Goal: Task Accomplishment & Management: Use online tool/utility

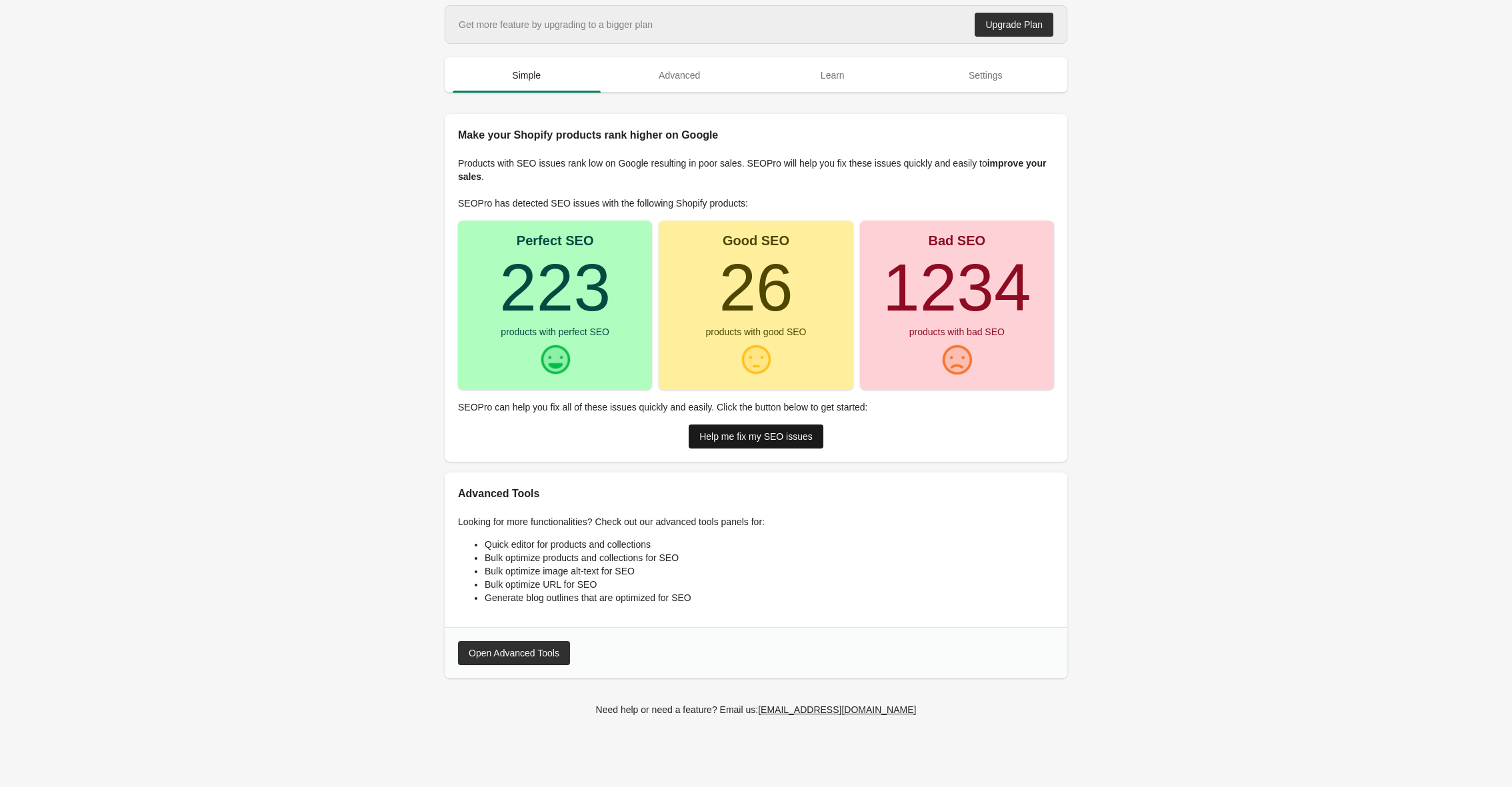
click at [795, 436] on div "Help me fix my SEO issues" at bounding box center [755, 436] width 114 height 10
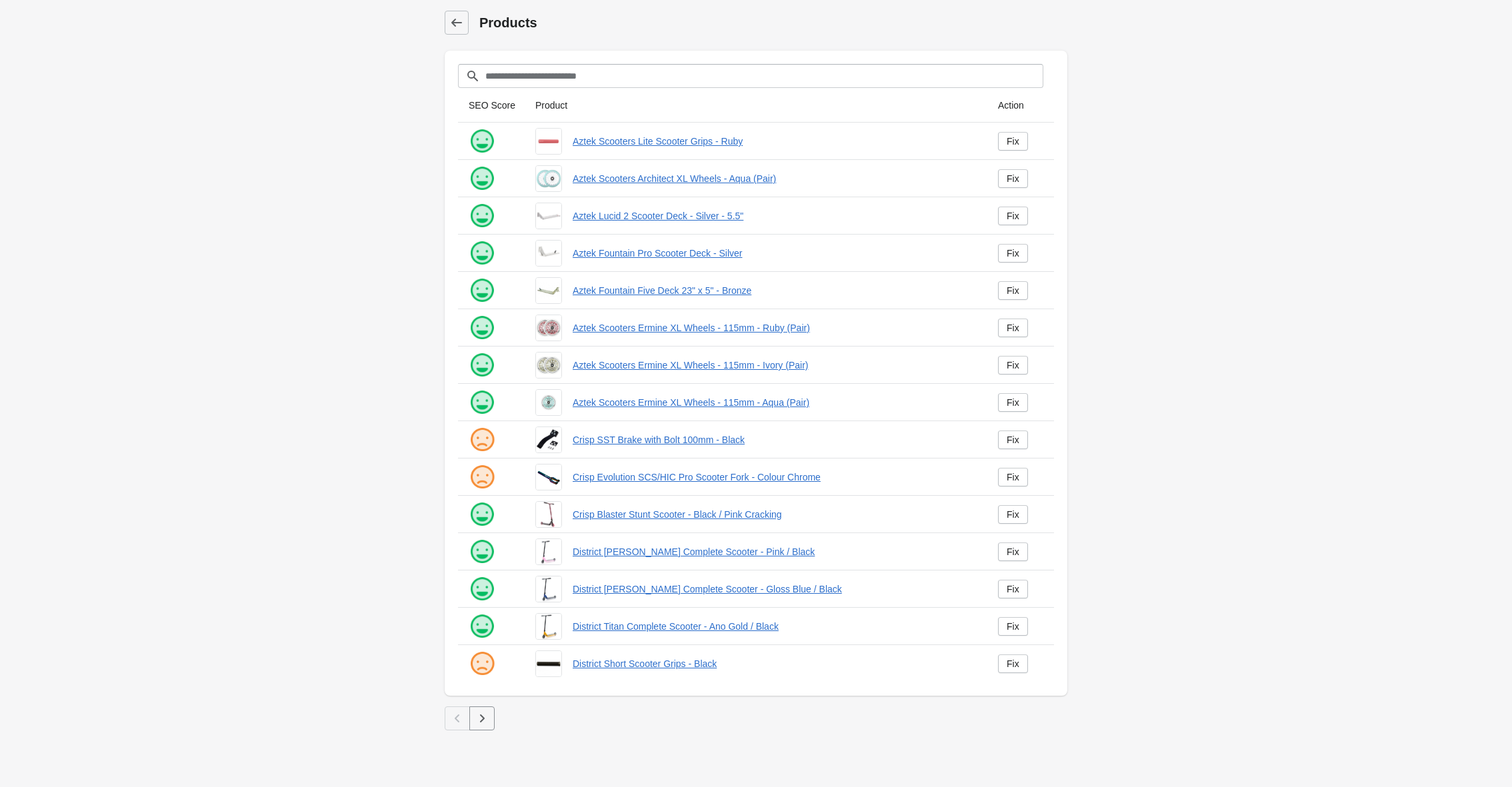
click at [479, 720] on icon "button" at bounding box center [482, 719] width 13 height 13
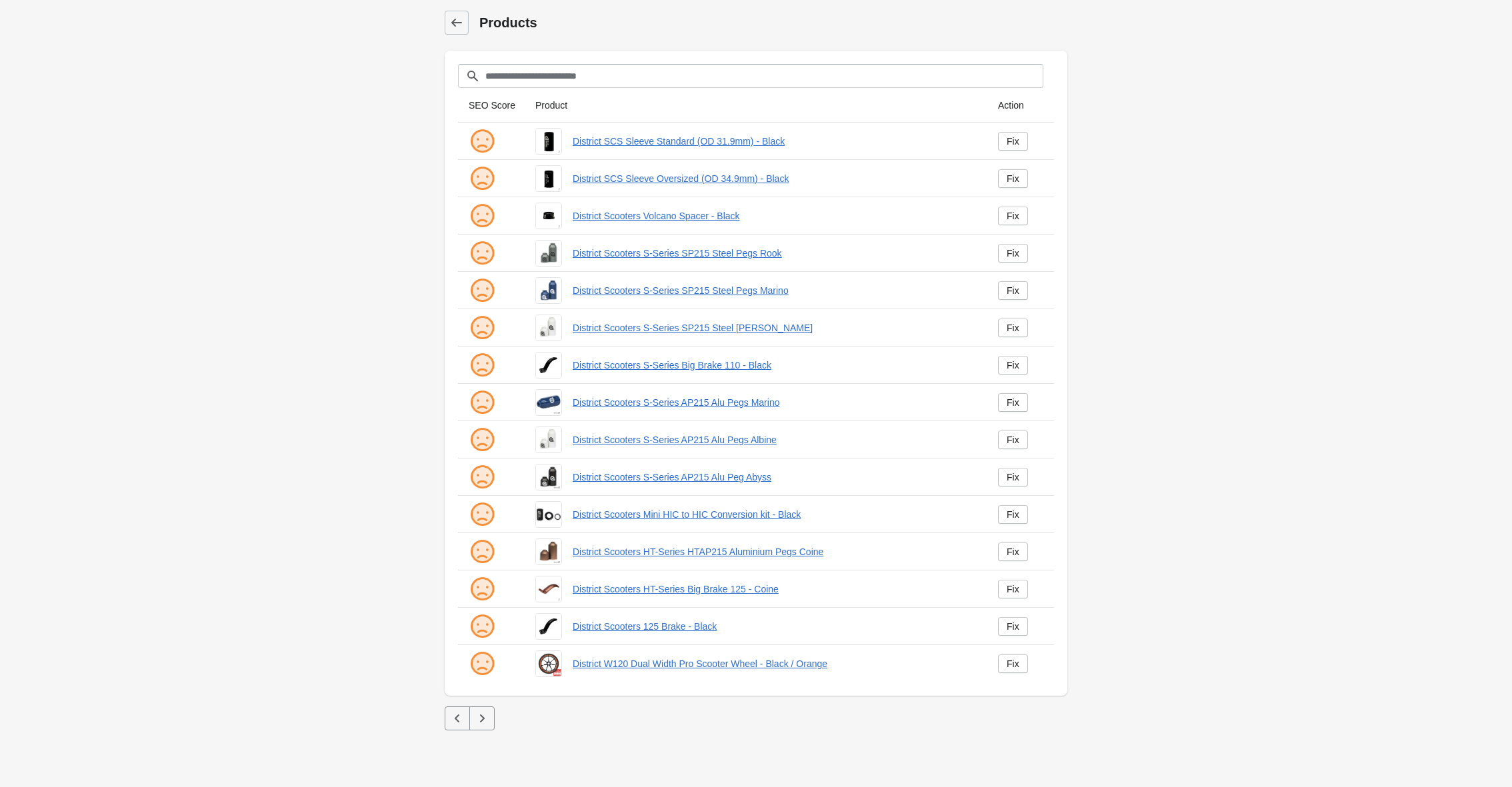
click at [484, 723] on icon "button" at bounding box center [482, 719] width 13 height 13
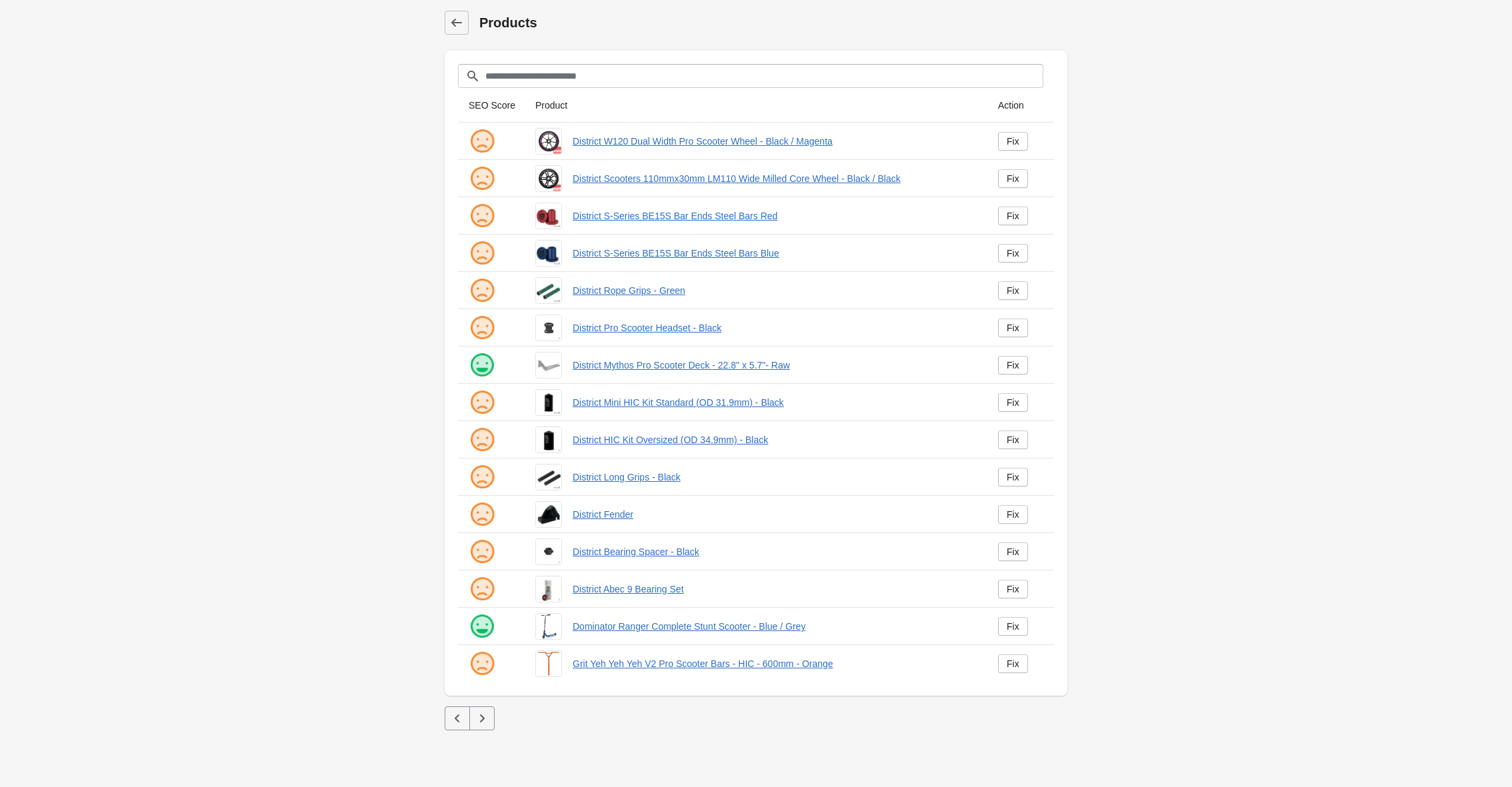
click at [484, 723] on icon "button" at bounding box center [482, 719] width 13 height 13
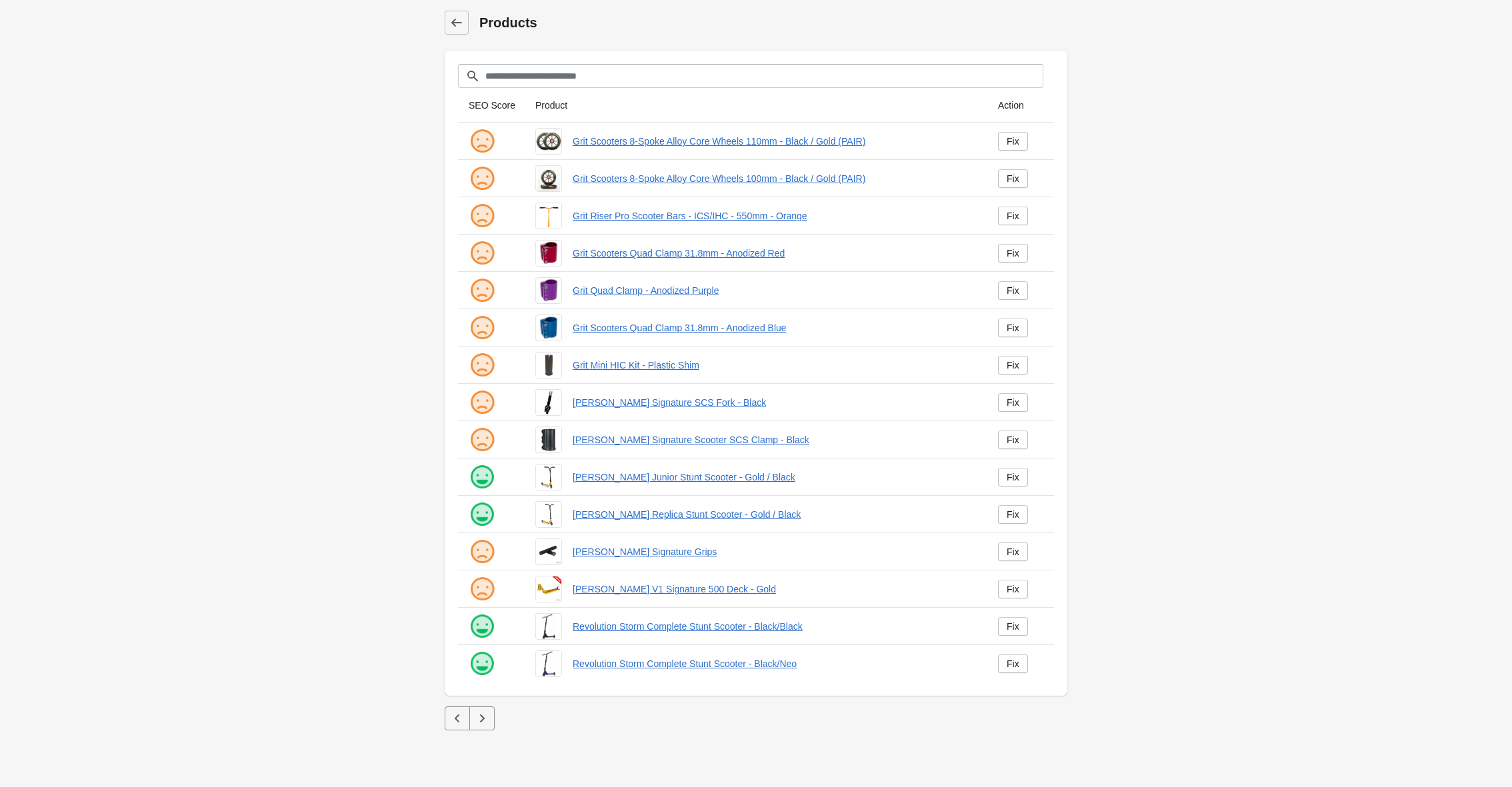
click at [490, 722] on button "button" at bounding box center [482, 718] width 25 height 24
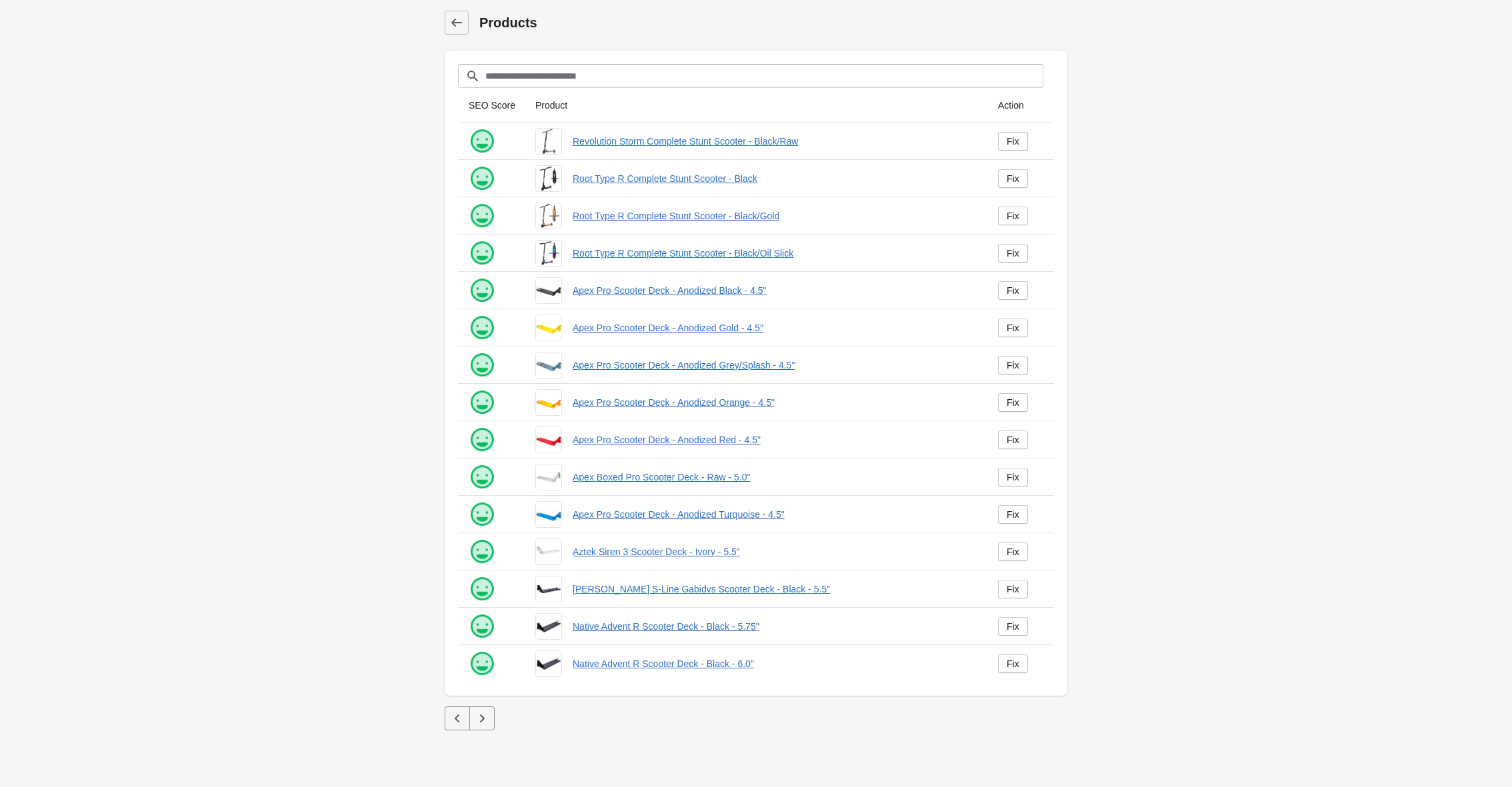
click at [490, 722] on button "button" at bounding box center [482, 718] width 25 height 24
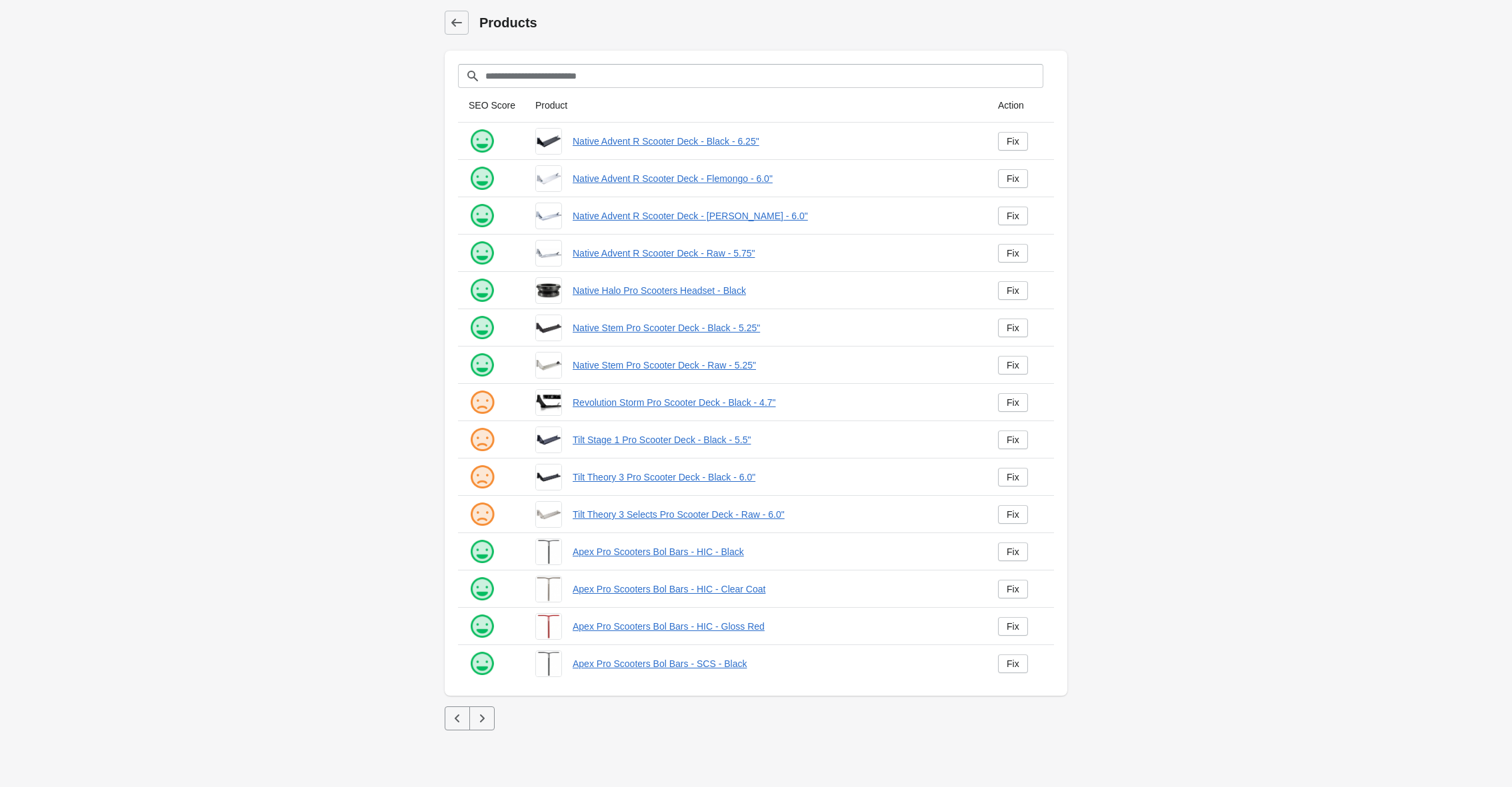
click at [490, 722] on button "button" at bounding box center [482, 718] width 25 height 24
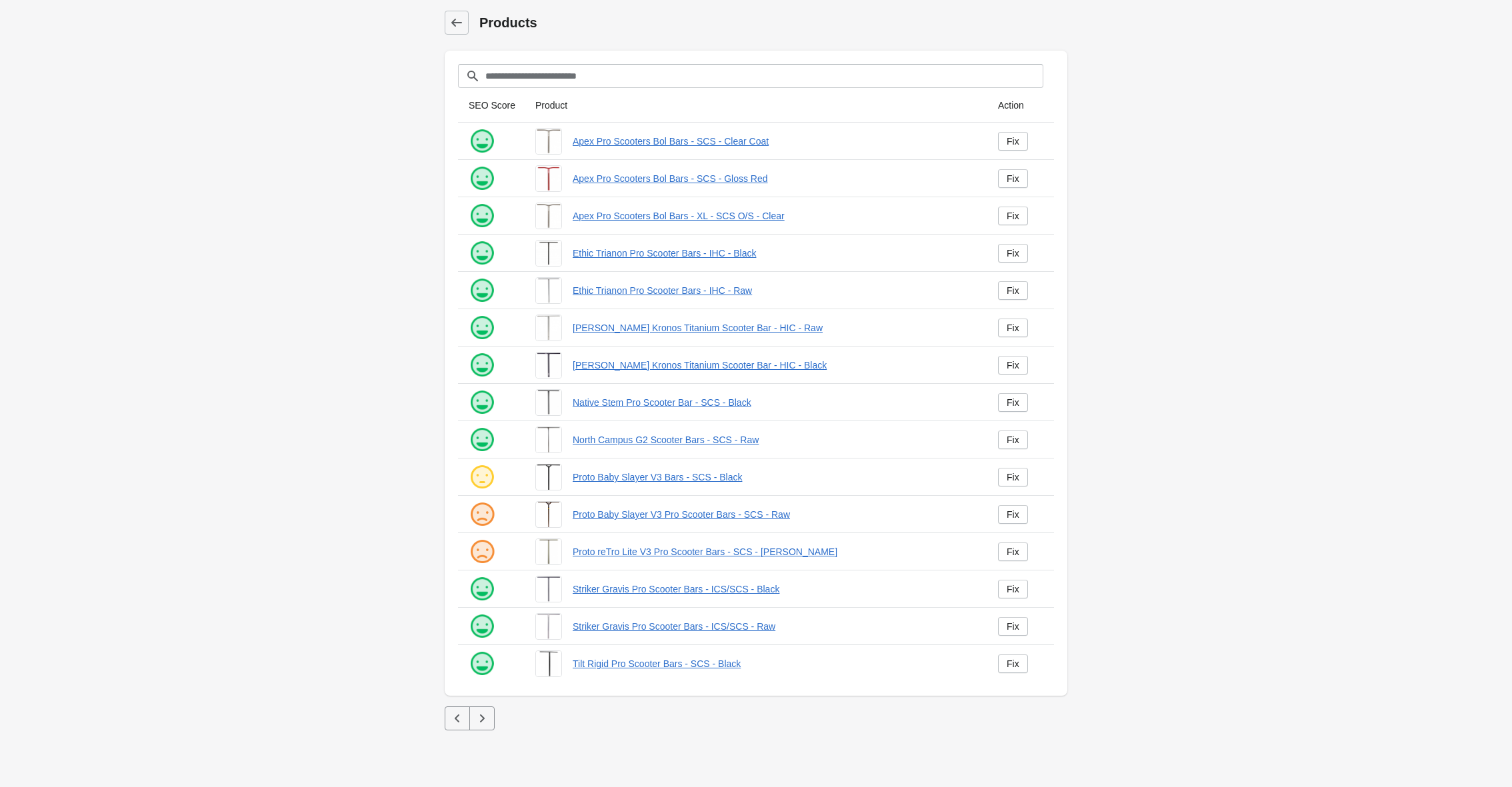
click at [490, 722] on button "button" at bounding box center [482, 718] width 25 height 24
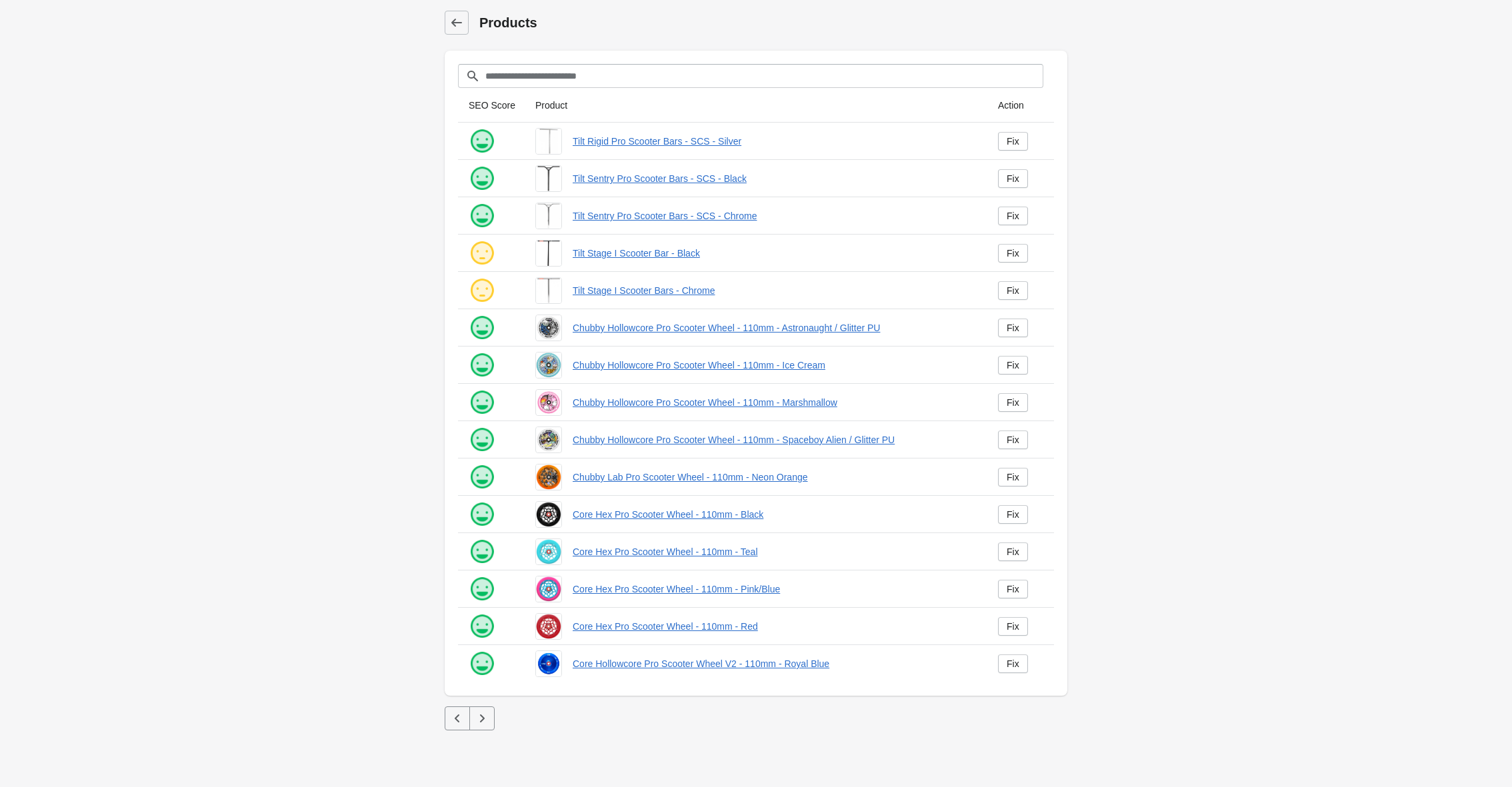
click at [490, 722] on button "button" at bounding box center [482, 718] width 25 height 24
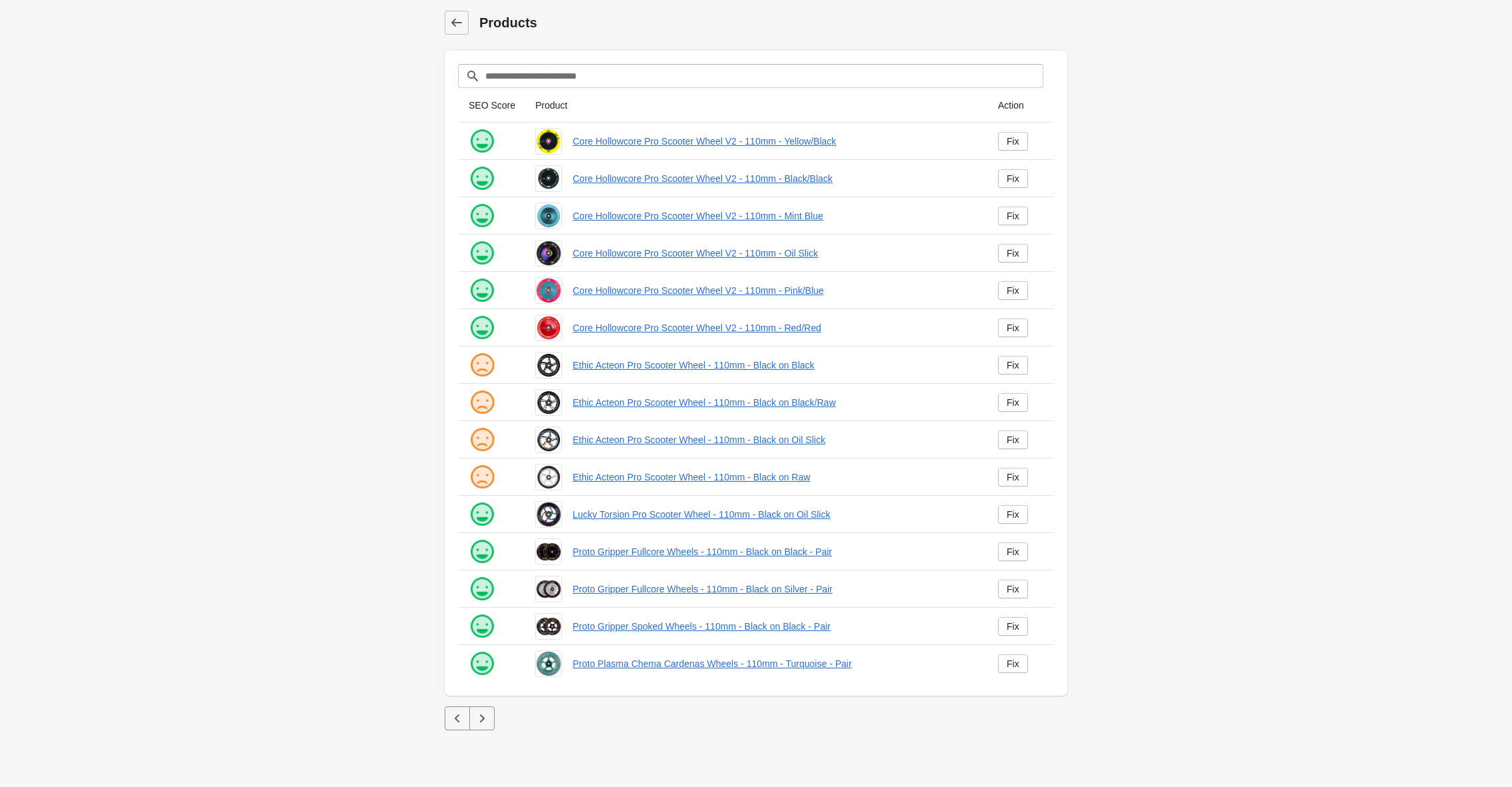
click at [490, 722] on button "button" at bounding box center [482, 718] width 25 height 24
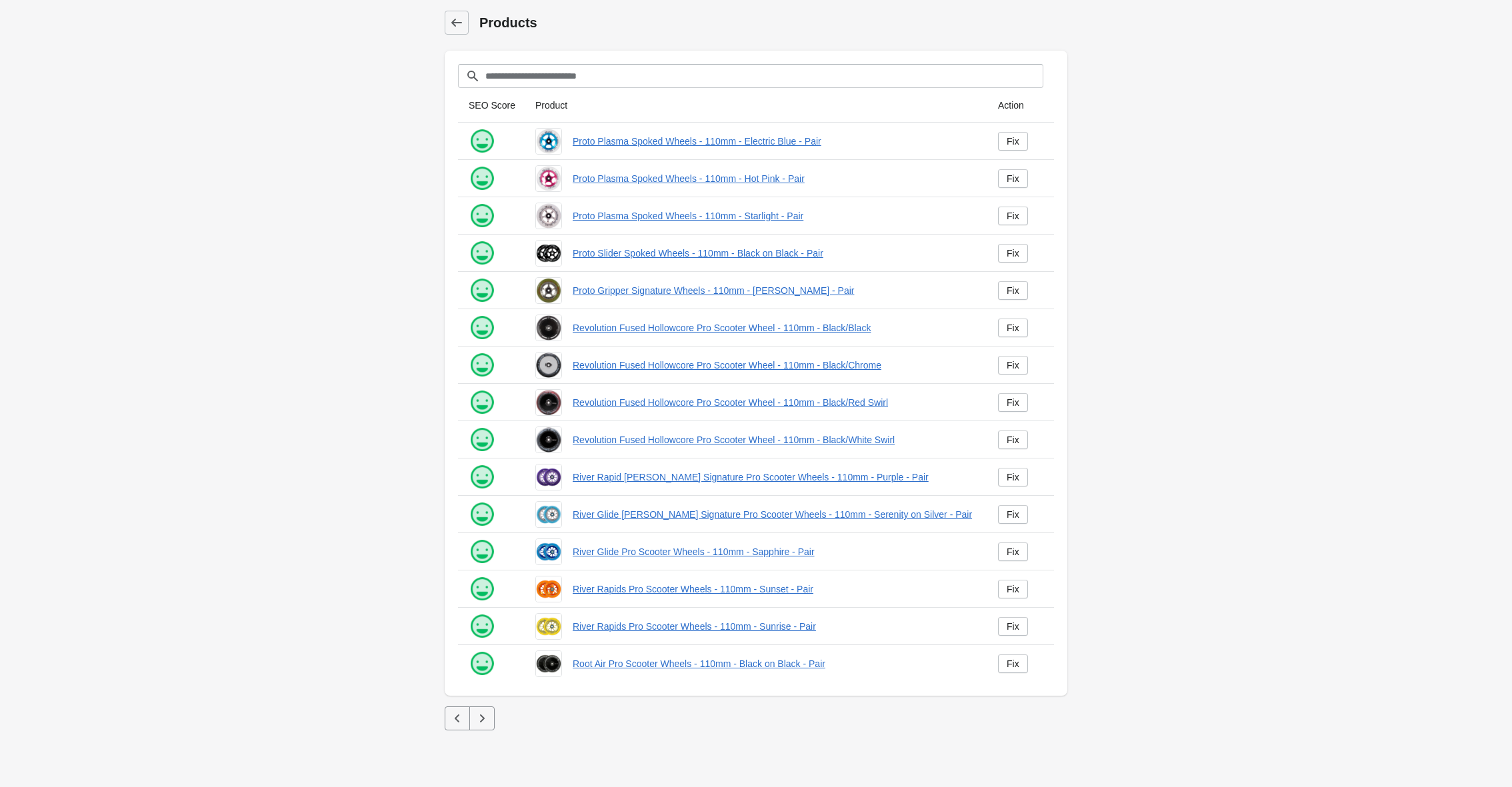
click at [484, 722] on icon "button" at bounding box center [482, 719] width 13 height 13
